Goal: Information Seeking & Learning: Learn about a topic

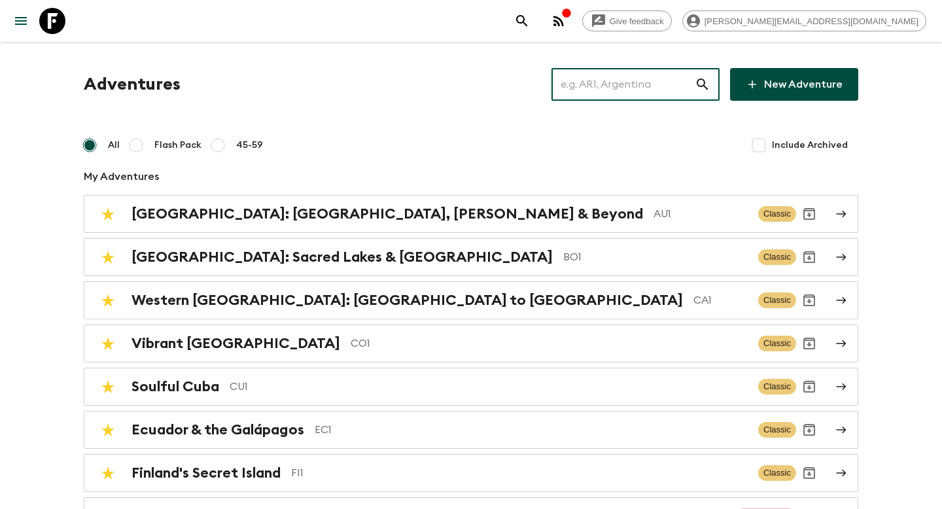
click at [637, 73] on input "text" at bounding box center [622, 84] width 143 height 37
type input "E"
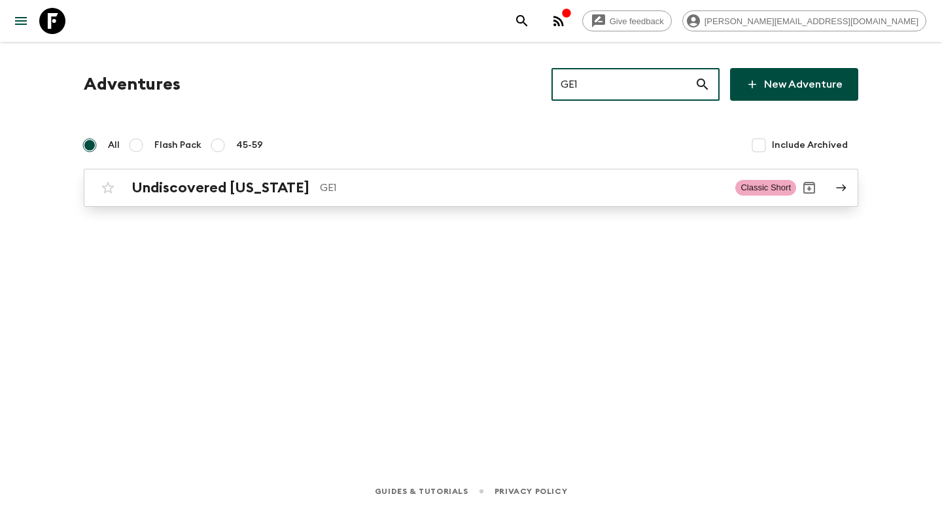
type input "GE1"
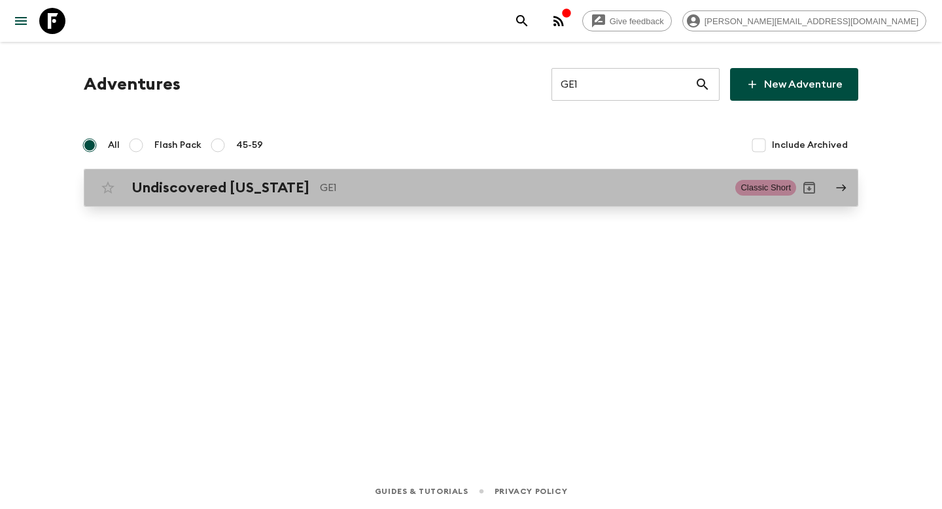
click at [434, 184] on p "GE1" at bounding box center [522, 188] width 405 height 16
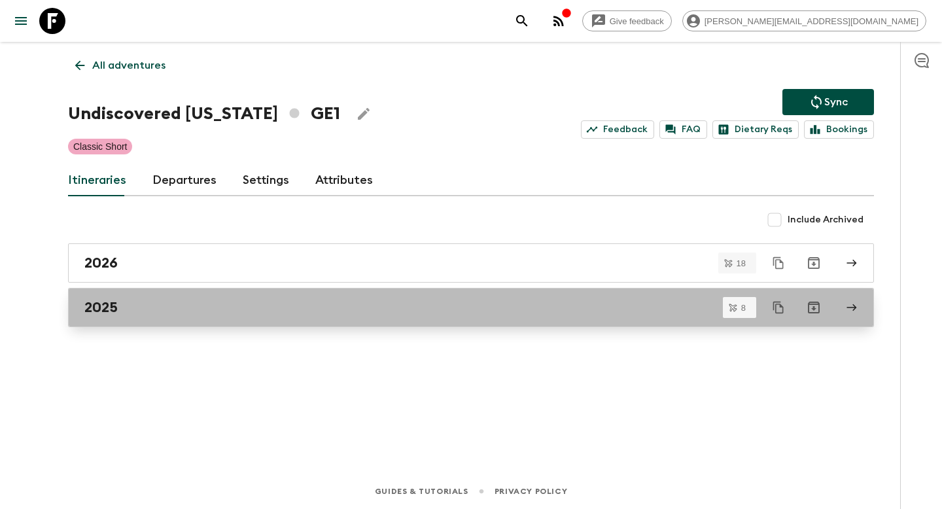
click at [230, 302] on div "2025" at bounding box center [458, 307] width 748 height 17
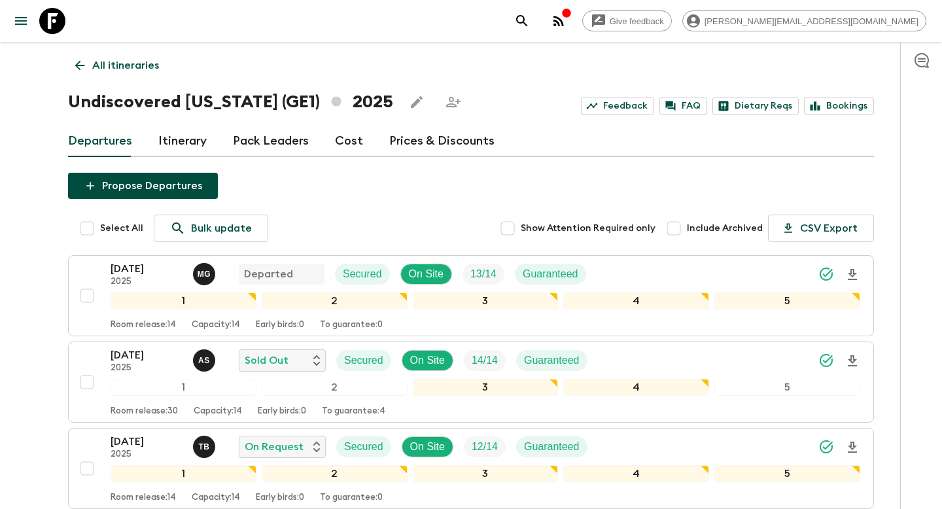
click at [193, 142] on link "Itinerary" at bounding box center [182, 141] width 48 height 31
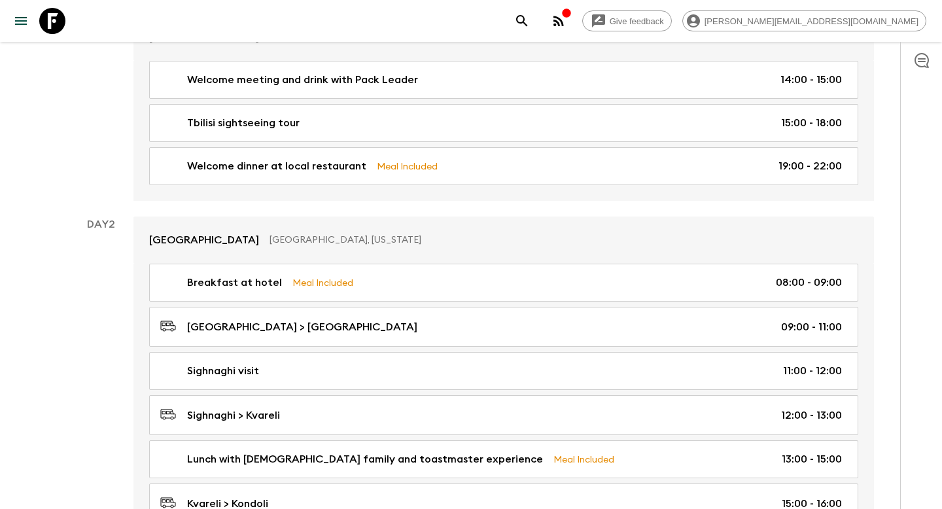
scroll to position [289, 0]
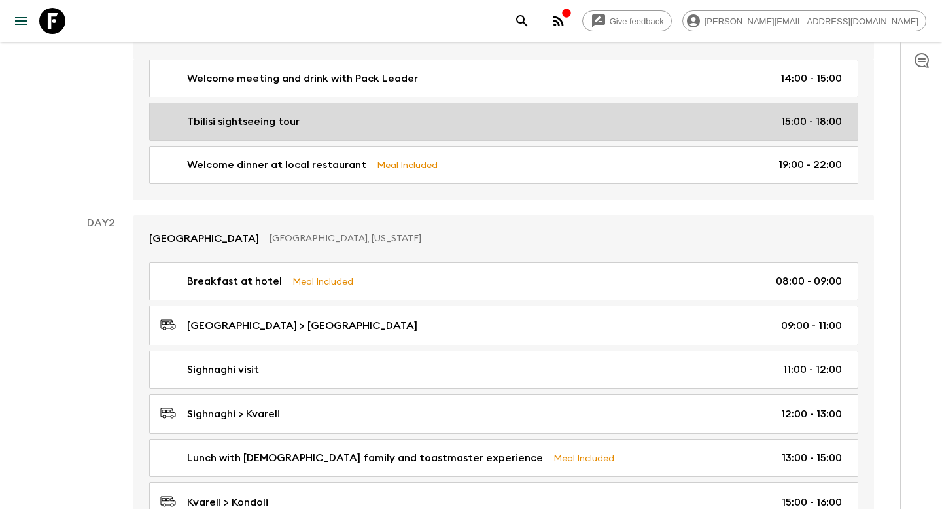
click at [352, 118] on div "Tbilisi sightseeing tour 15:00 - 18:00" at bounding box center [500, 122] width 681 height 16
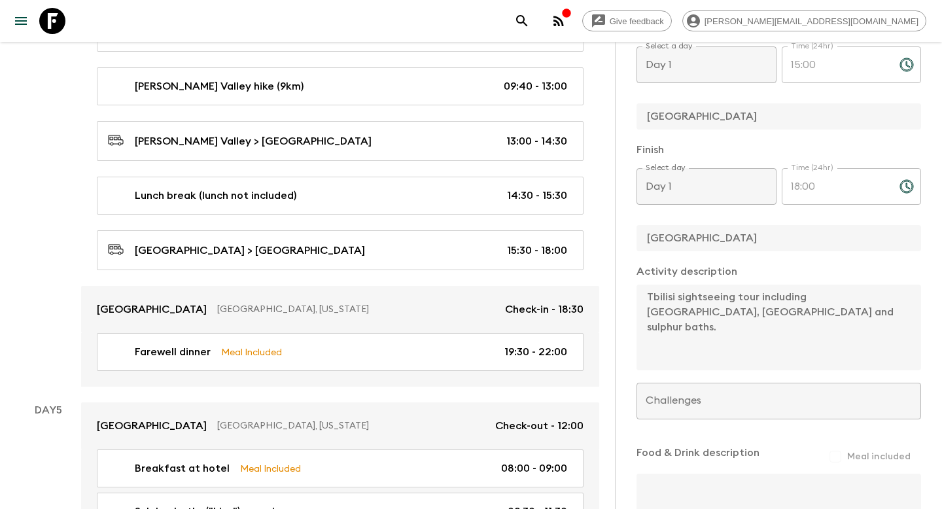
scroll to position [1729, 0]
